Goal: Task Accomplishment & Management: Use online tool/utility

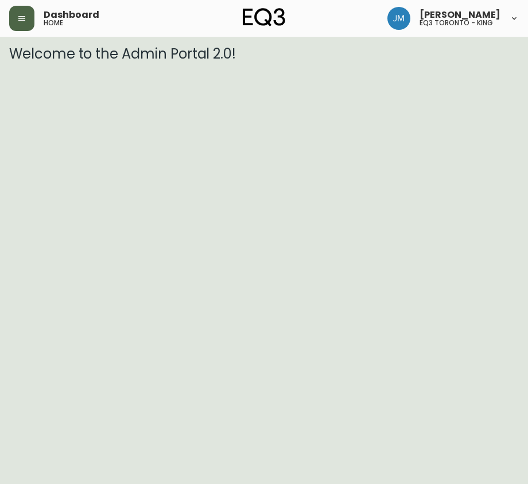
click at [25, 20] on icon "button" at bounding box center [21, 18] width 9 height 9
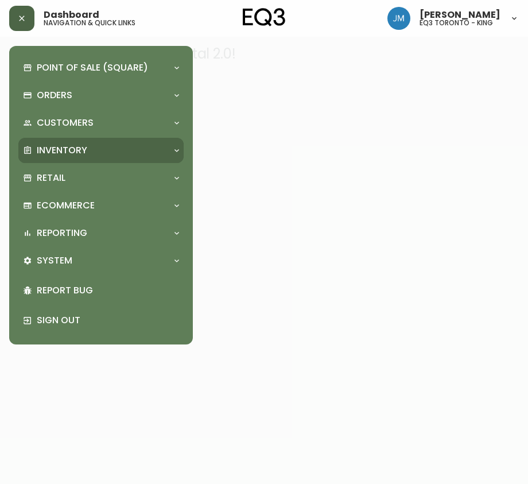
click at [82, 156] on p "Inventory" at bounding box center [62, 150] width 51 height 13
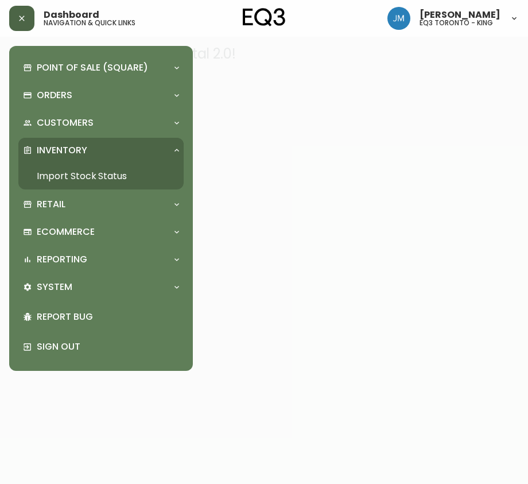
click at [88, 177] on link "Import Stock Status" at bounding box center [100, 176] width 165 height 26
